Goal: Find specific page/section: Find specific page/section

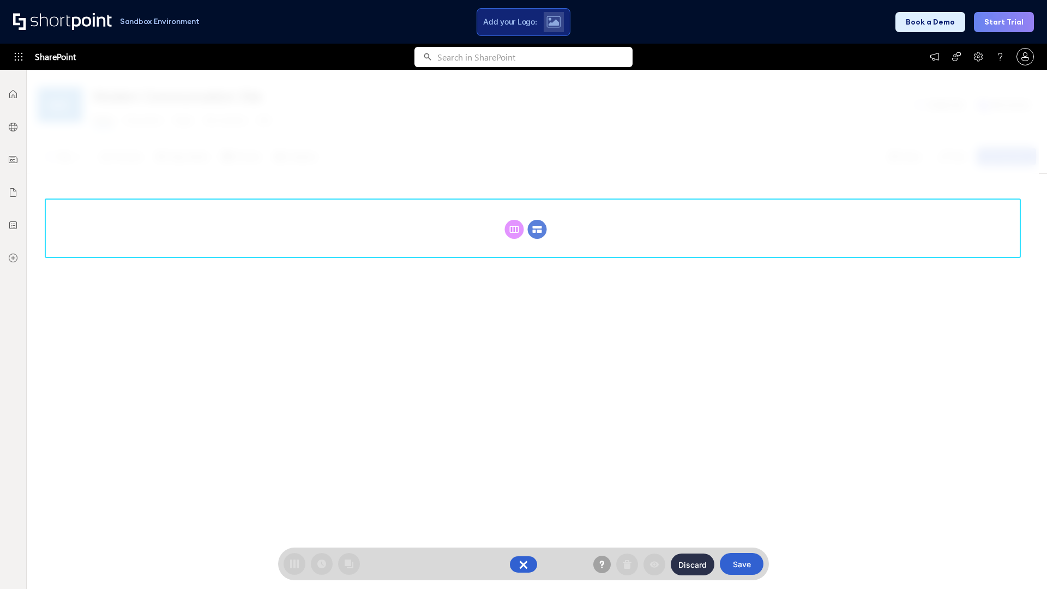
scroll to position [150, 0]
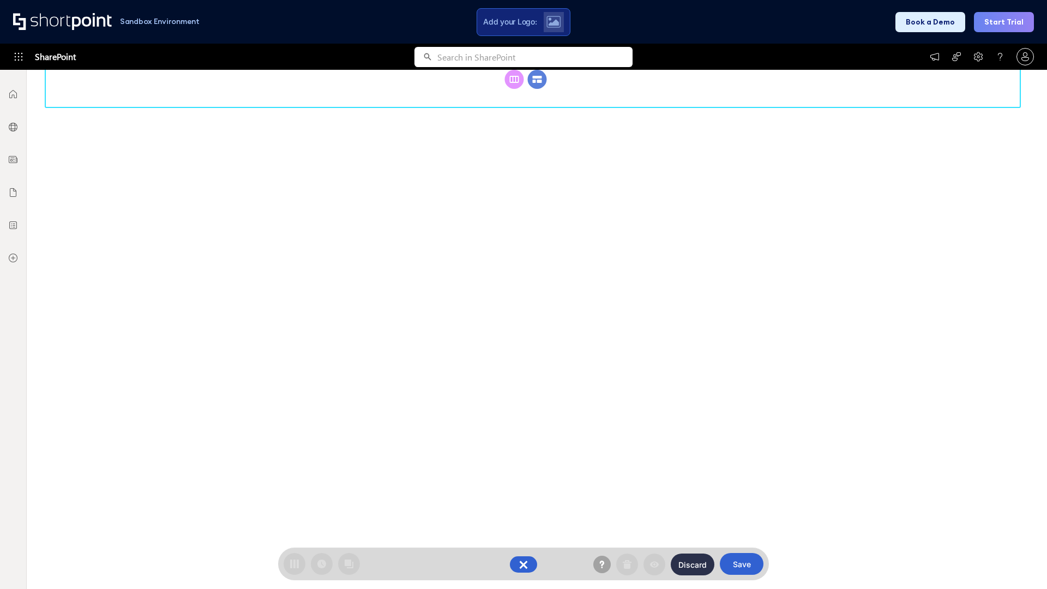
click at [537, 89] on circle at bounding box center [537, 79] width 19 height 19
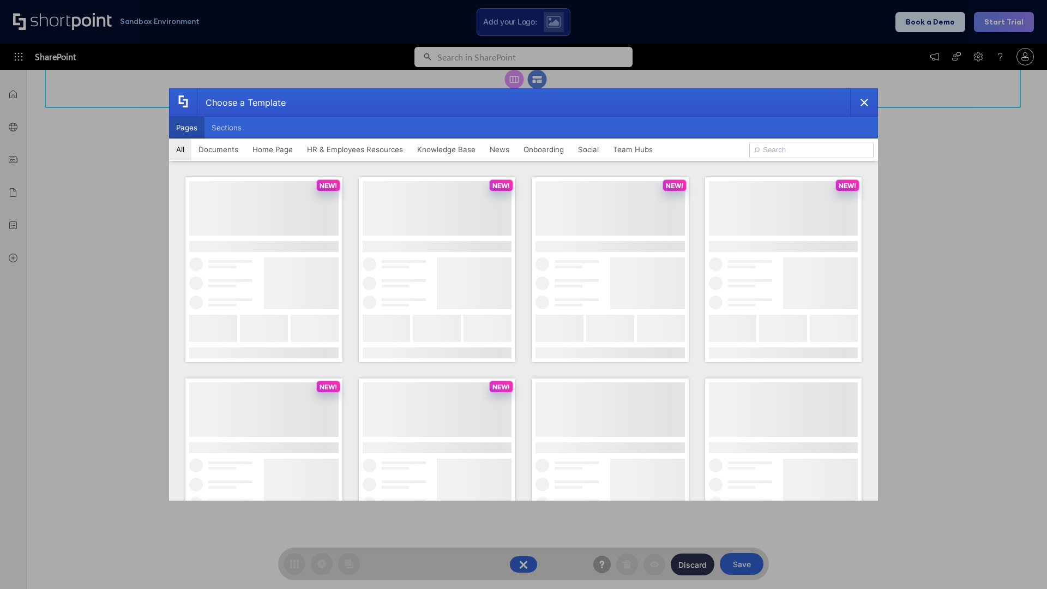
scroll to position [0, 0]
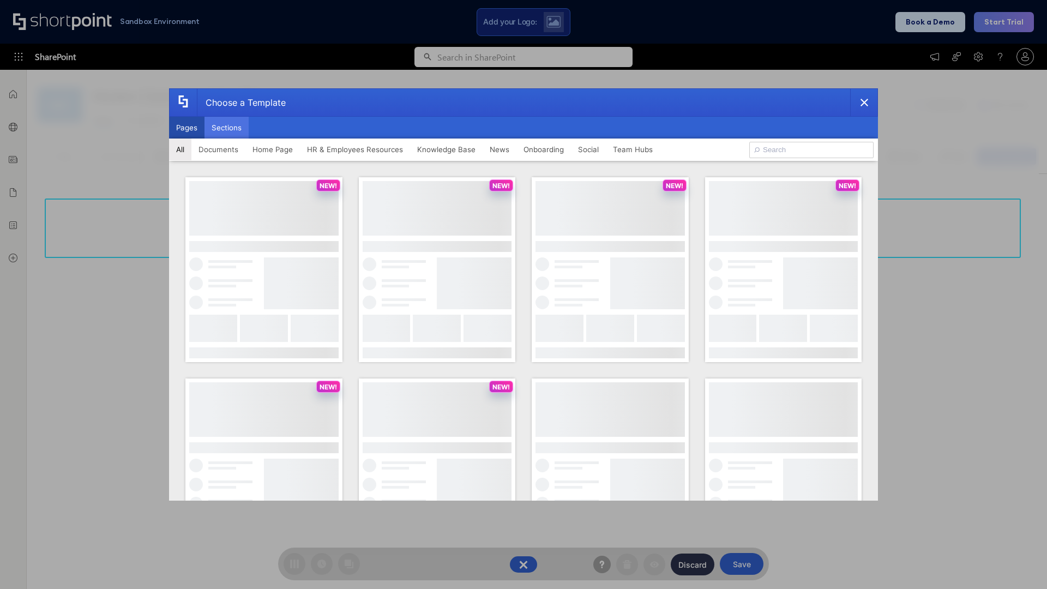
click at [226, 128] on button "Sections" at bounding box center [226, 128] width 44 height 22
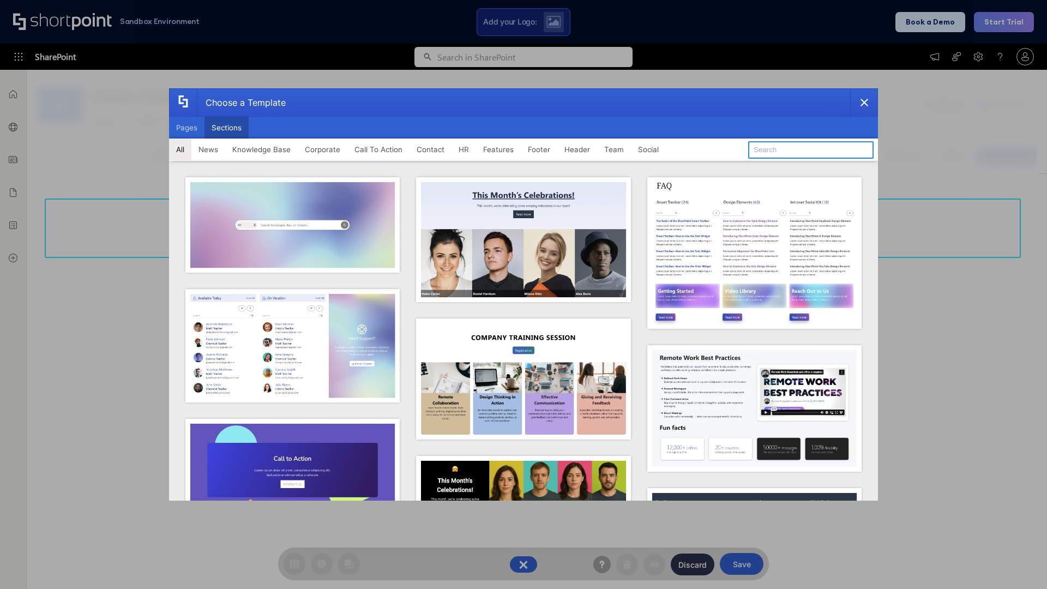
type input "Knowledge Base 3"
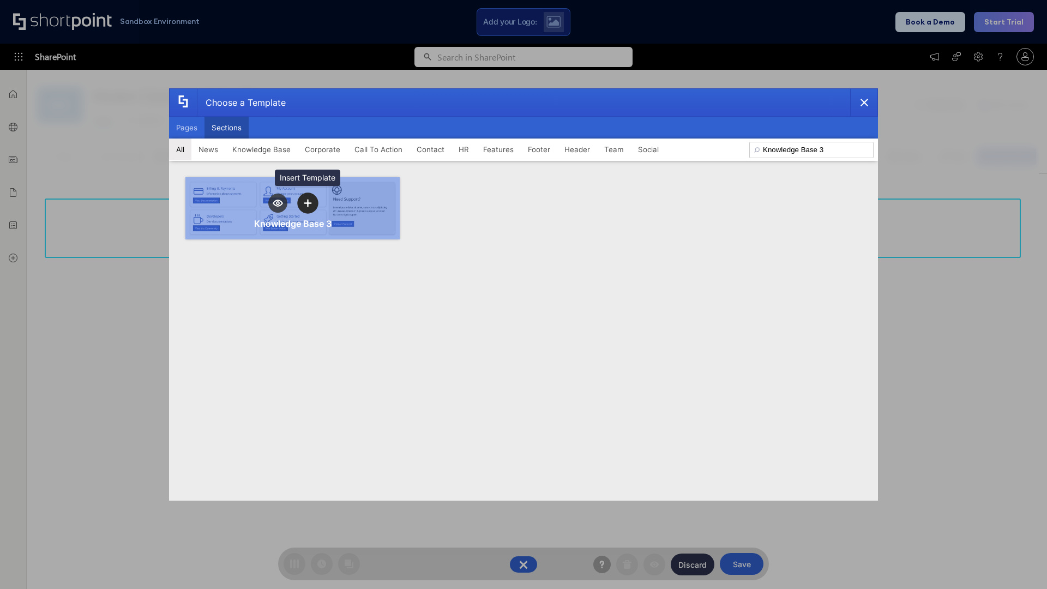
click at [308, 203] on icon "template selector" at bounding box center [308, 203] width 8 height 8
